Goal: Transaction & Acquisition: Purchase product/service

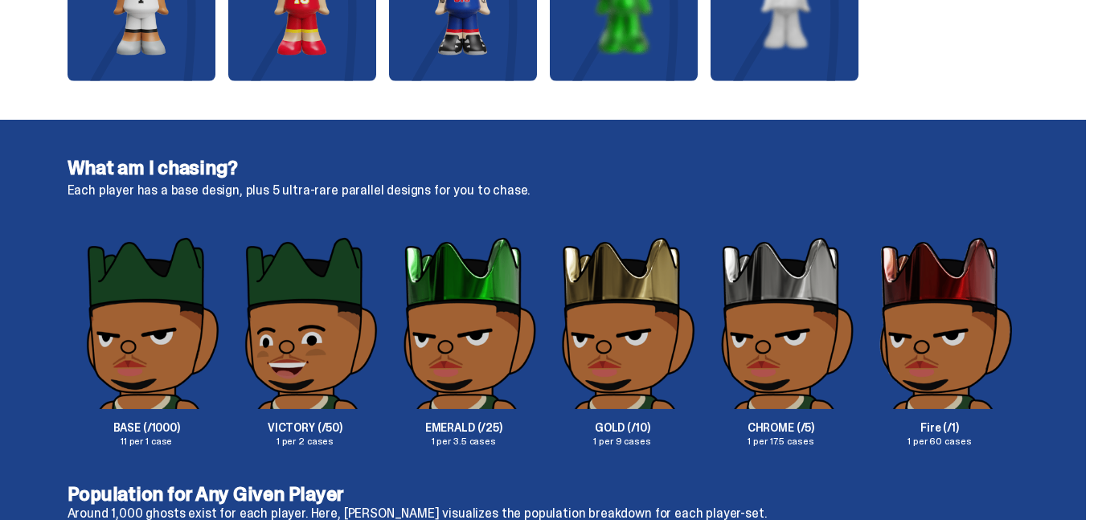
scroll to position [2573, 0]
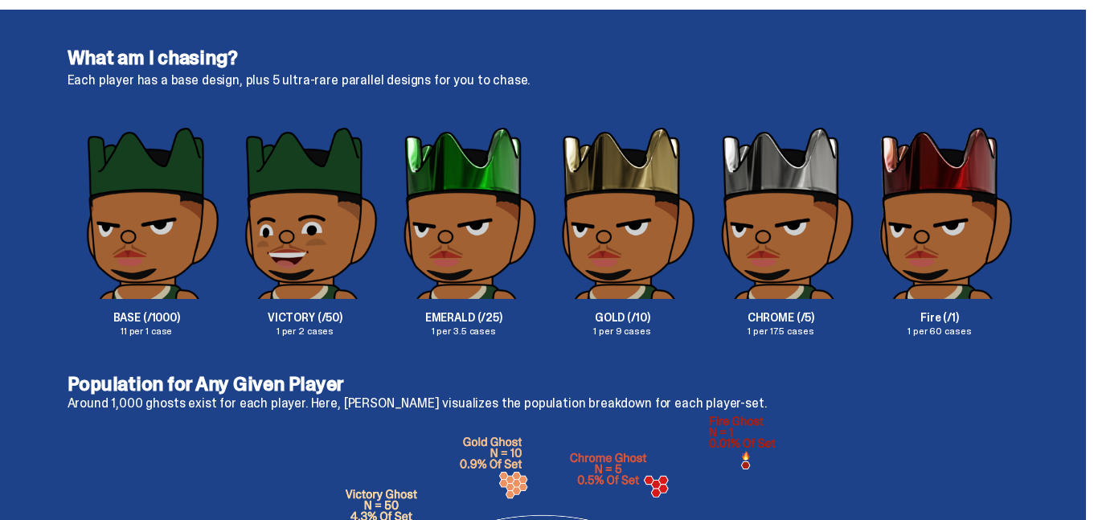
click at [462, 193] on img at bounding box center [463, 212] width 158 height 174
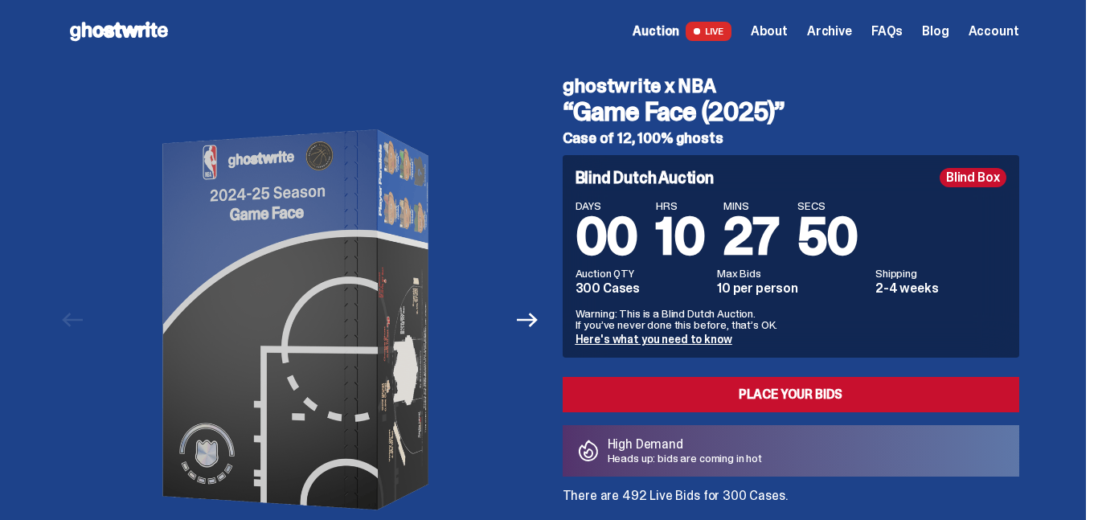
scroll to position [0, 0]
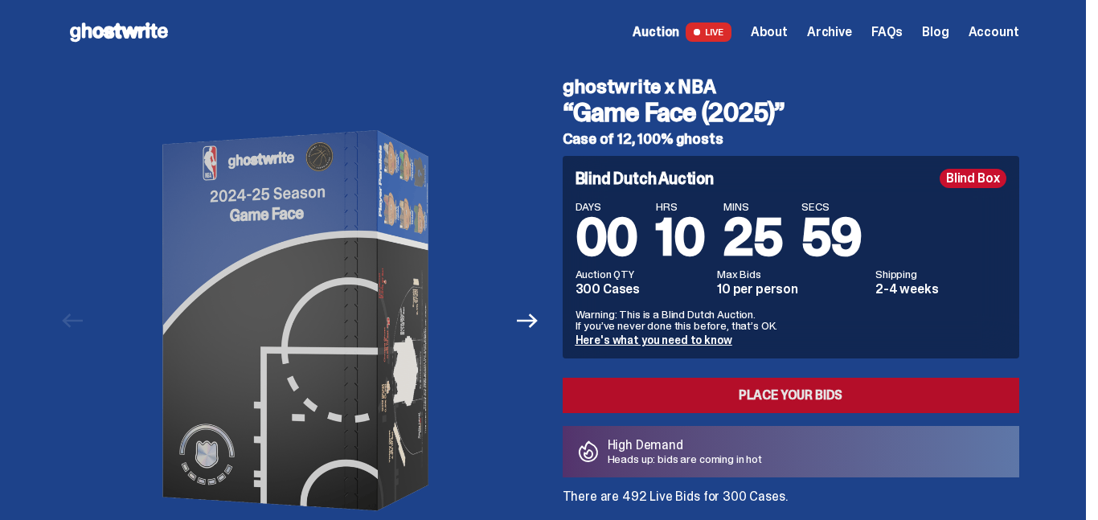
click at [698, 380] on link "Place your Bids" at bounding box center [791, 395] width 457 height 35
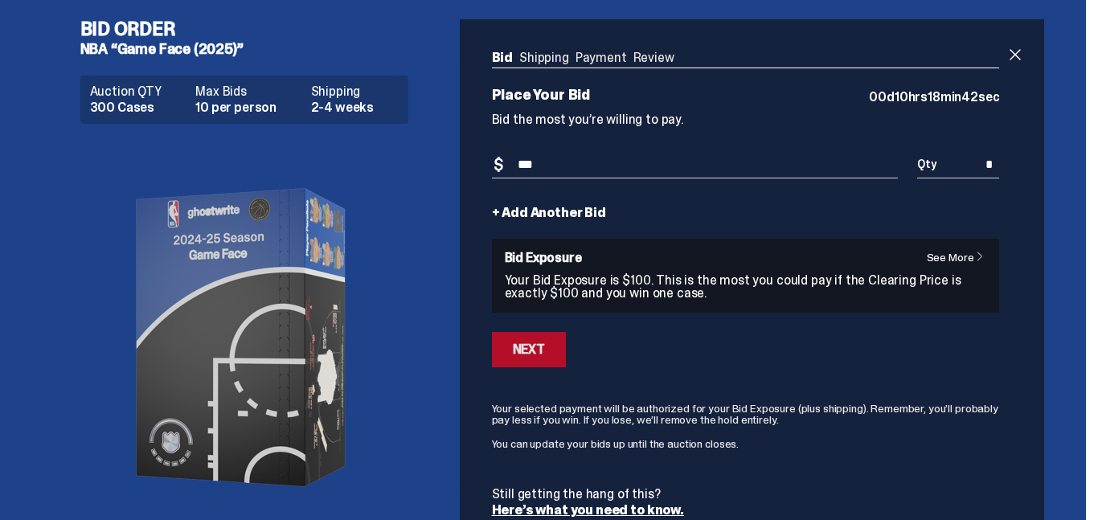
click at [545, 351] on div "Next" at bounding box center [529, 349] width 32 height 13
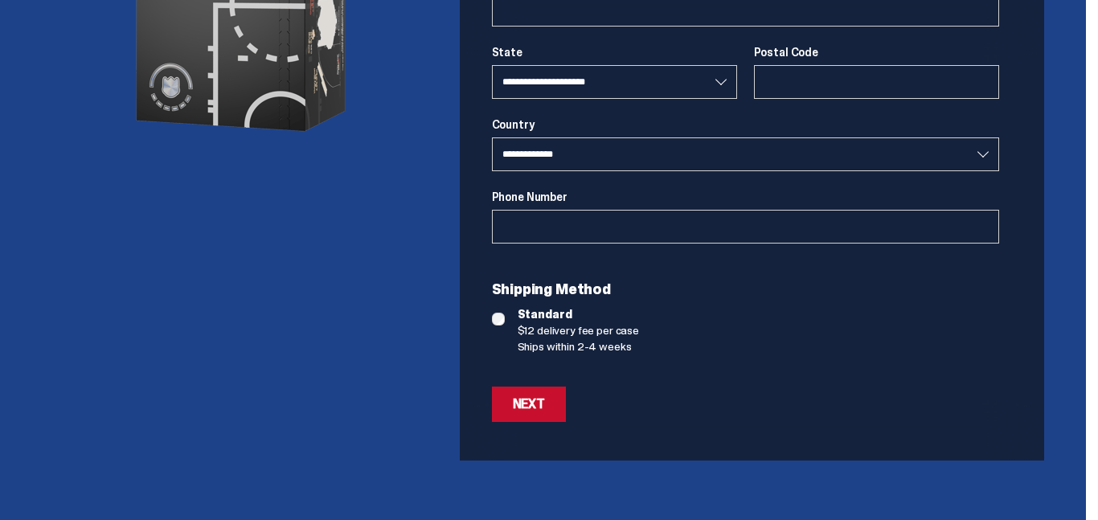
scroll to position [365, 0]
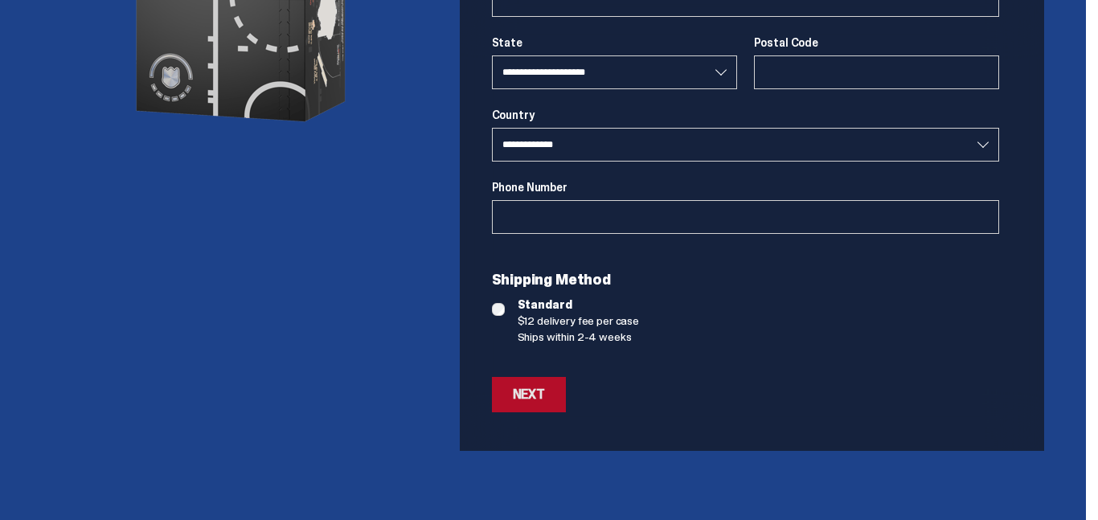
click at [522, 388] on div "Next" at bounding box center [529, 394] width 32 height 13
select select
select select "**"
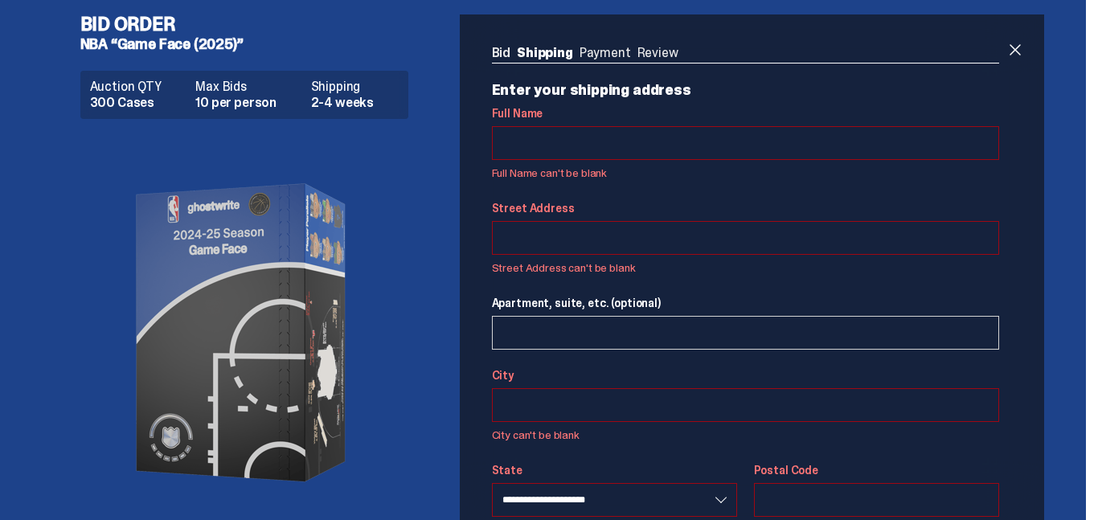
scroll to position [0, 0]
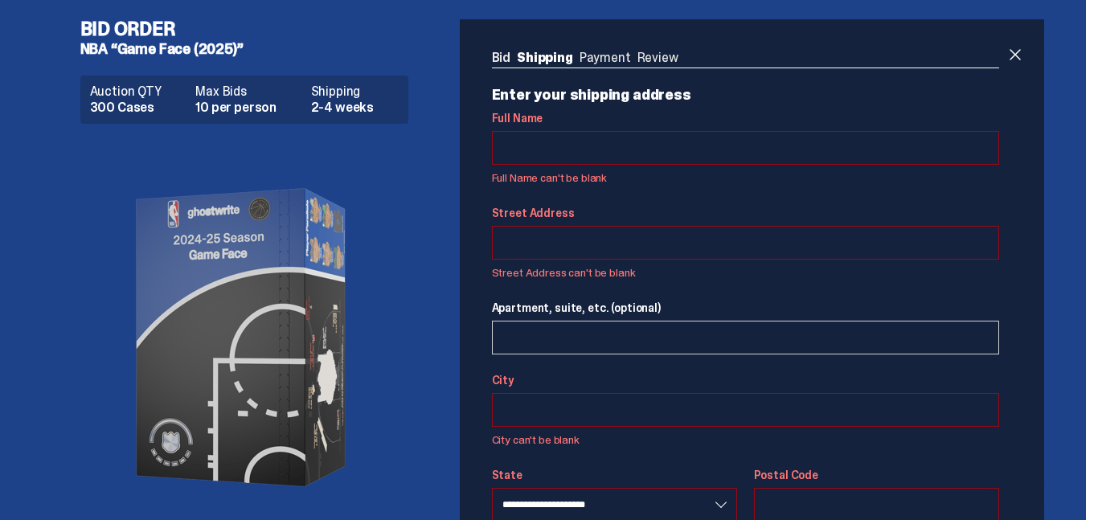
select select
select select "**"
